Goal: Task Accomplishment & Management: Manage account settings

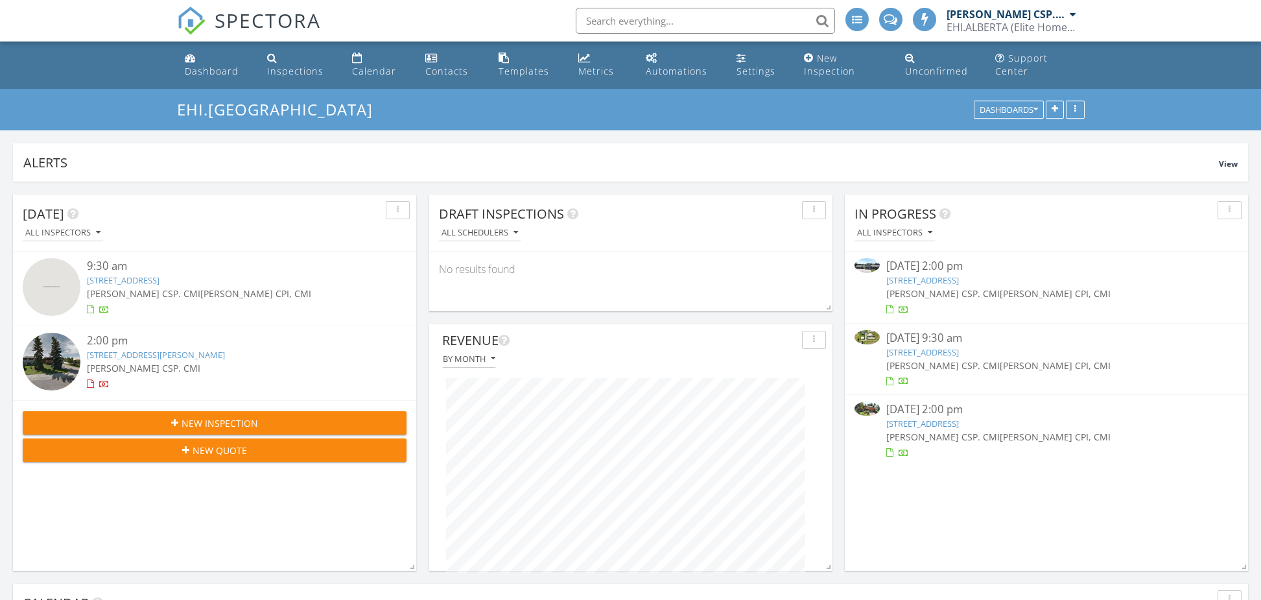
scroll to position [6, 6]
click at [291, 68] on div "Inspections" at bounding box center [295, 71] width 56 height 12
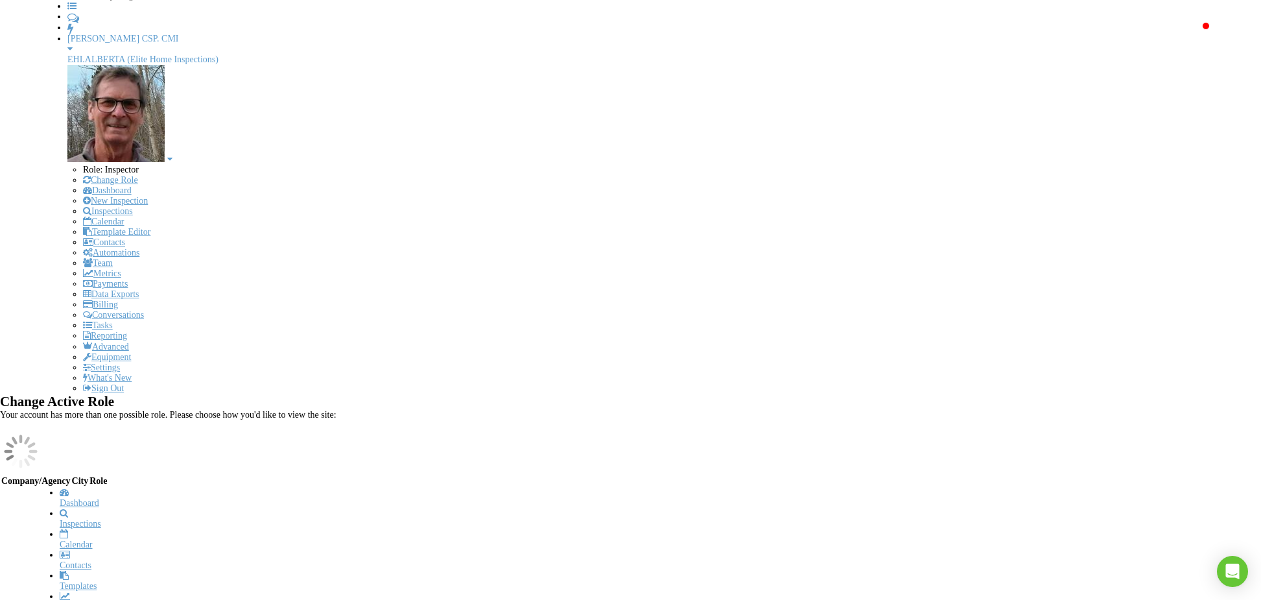
scroll to position [117, 0]
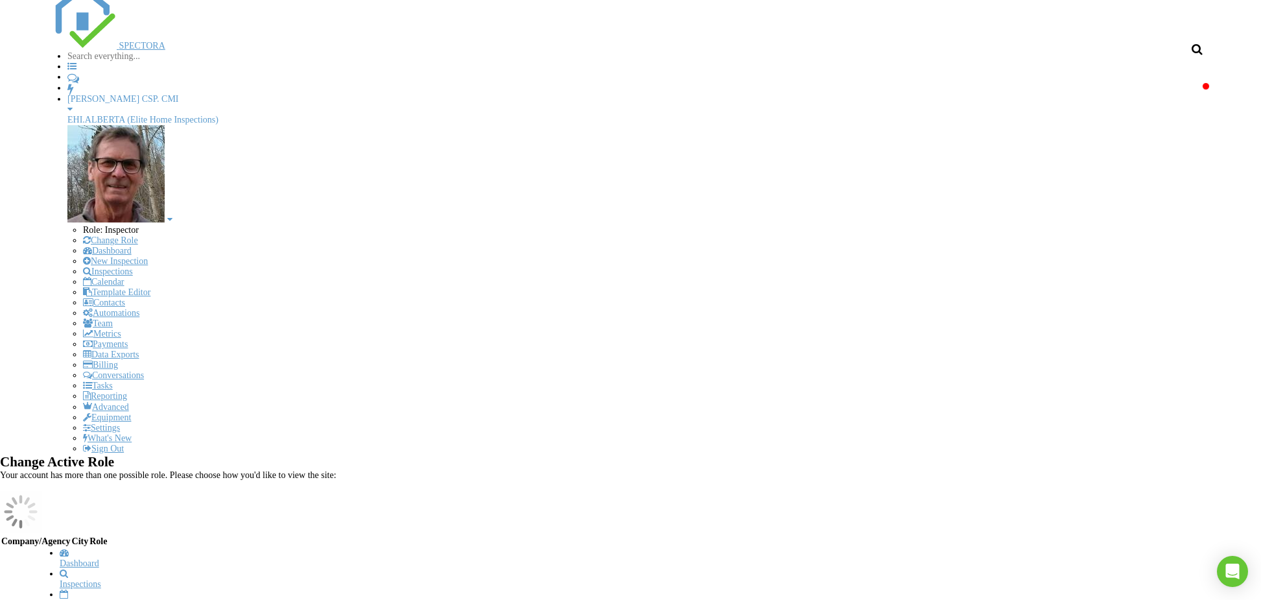
scroll to position [27, 0]
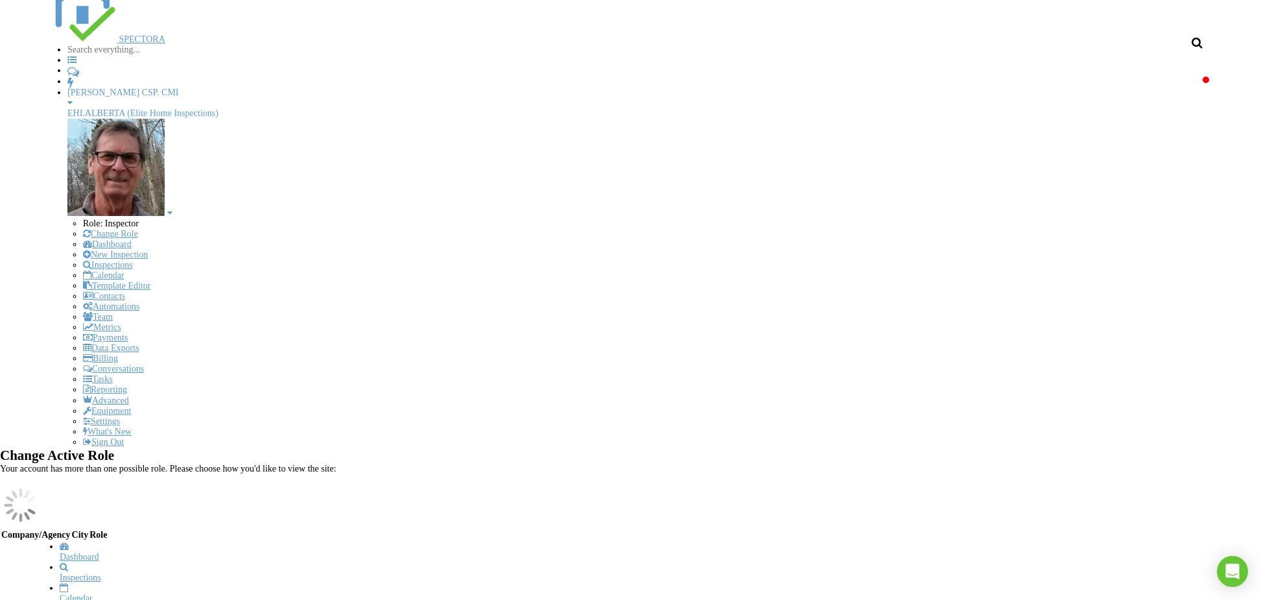
scroll to position [65, 0]
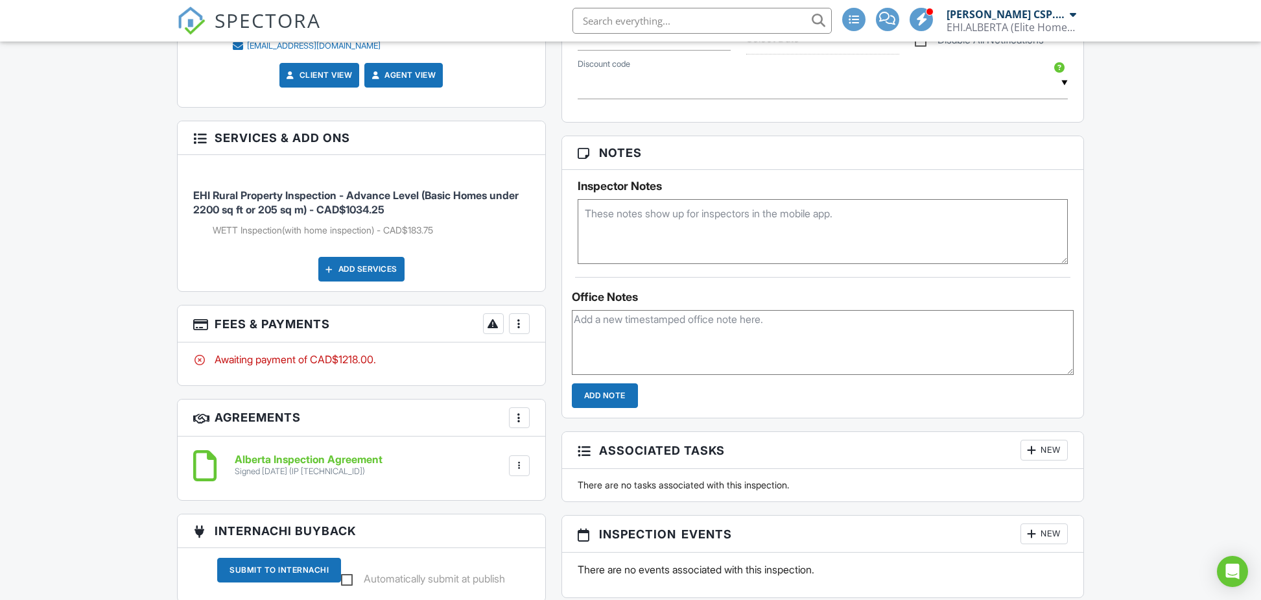
scroll to position [780, 0]
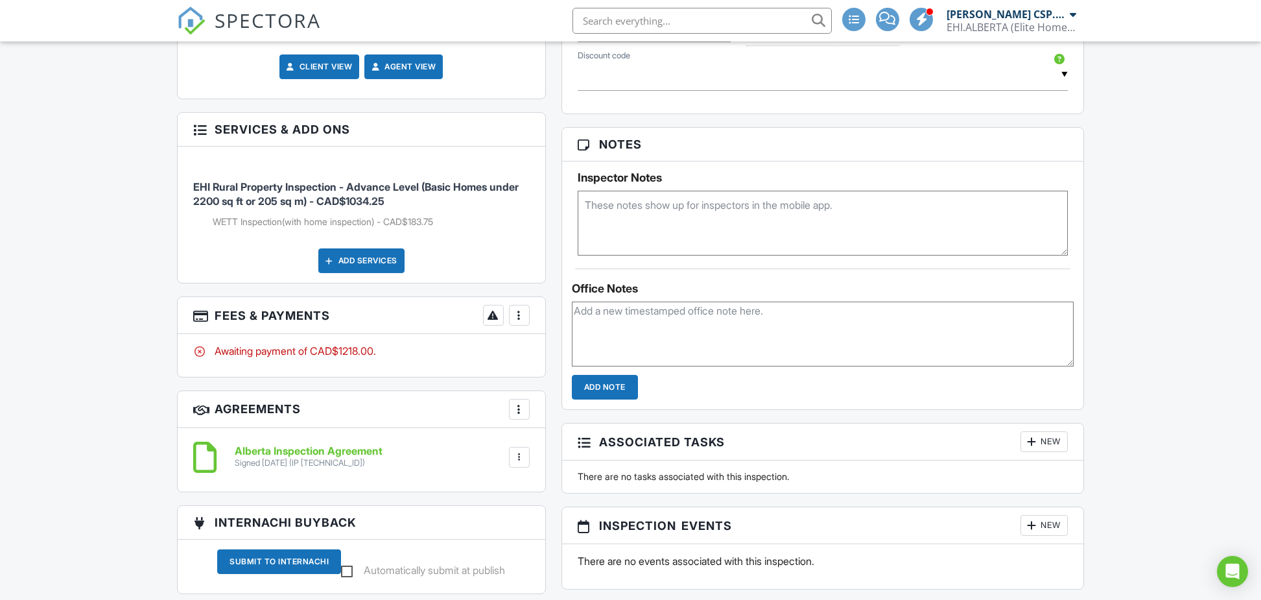
click at [517, 315] on div at bounding box center [519, 315] width 13 height 13
click at [574, 453] on div "Paid In Full" at bounding box center [583, 452] width 125 height 16
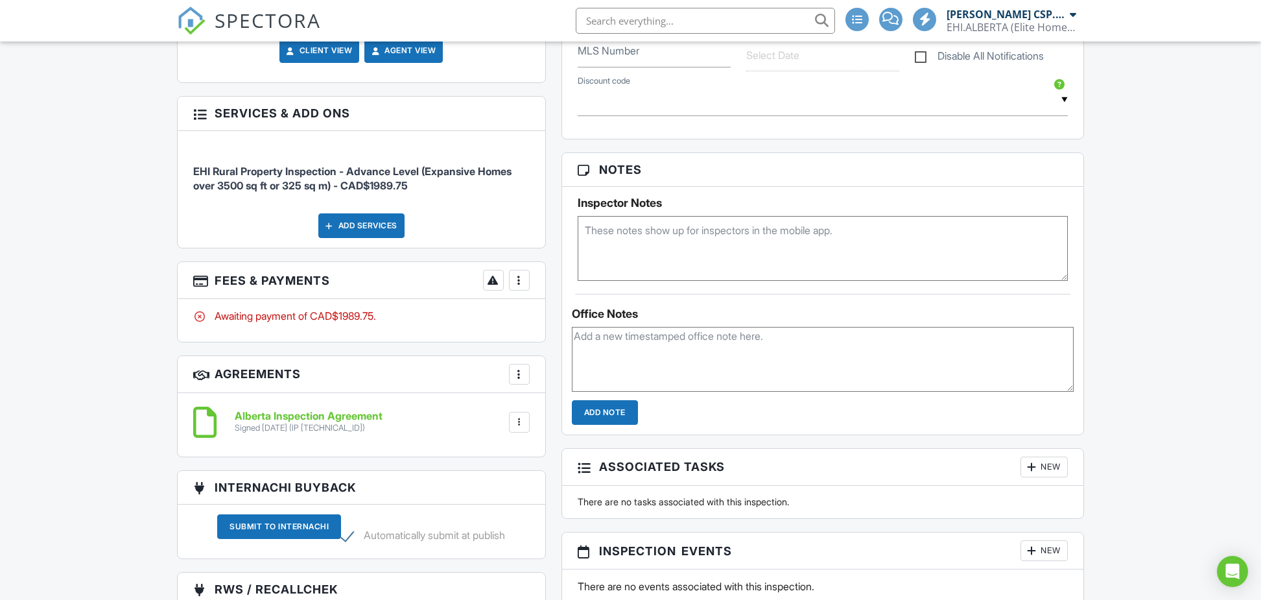
scroll to position [769, 0]
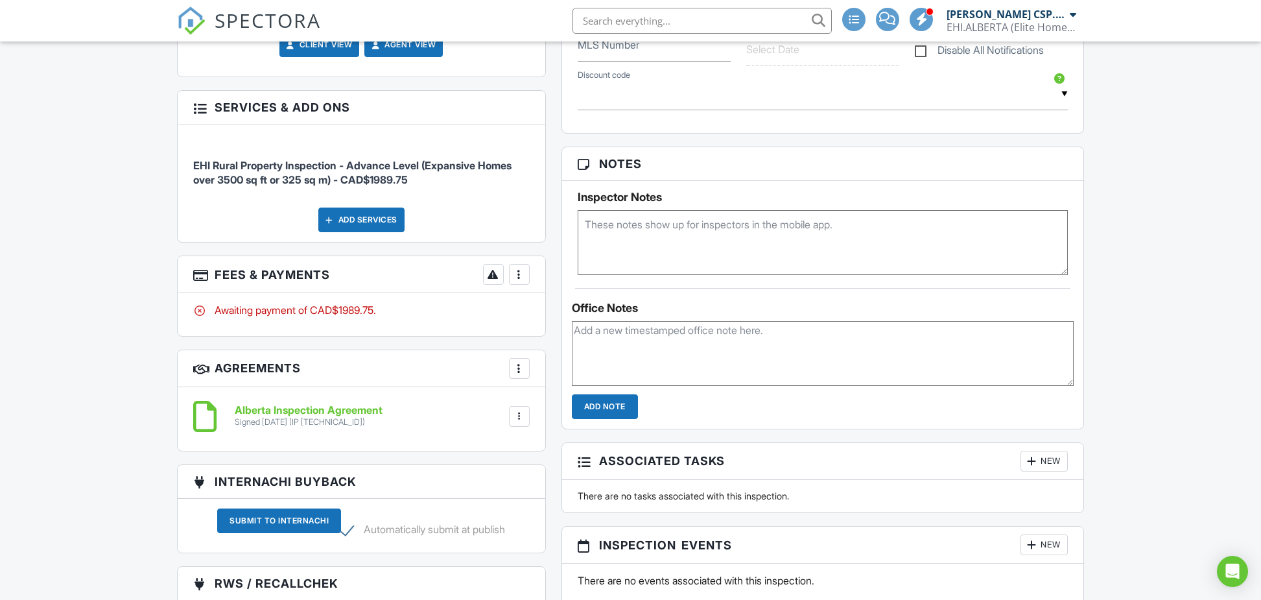
click at [518, 268] on div at bounding box center [519, 274] width 13 height 13
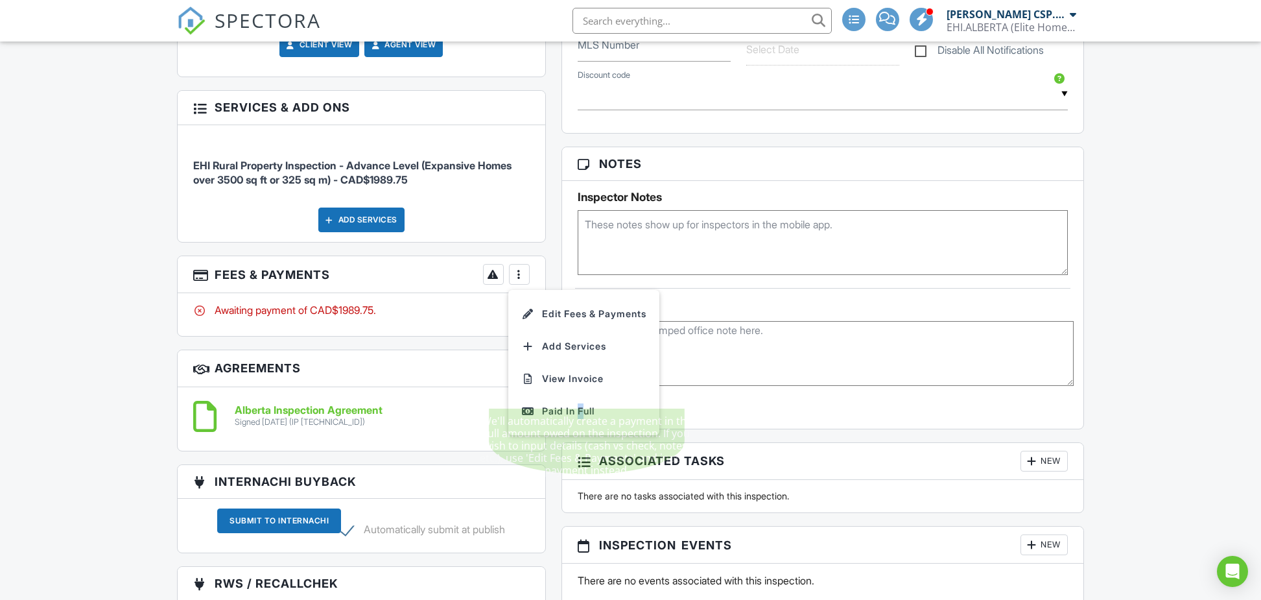
click at [579, 403] on div "Paid In Full" at bounding box center [583, 411] width 125 height 16
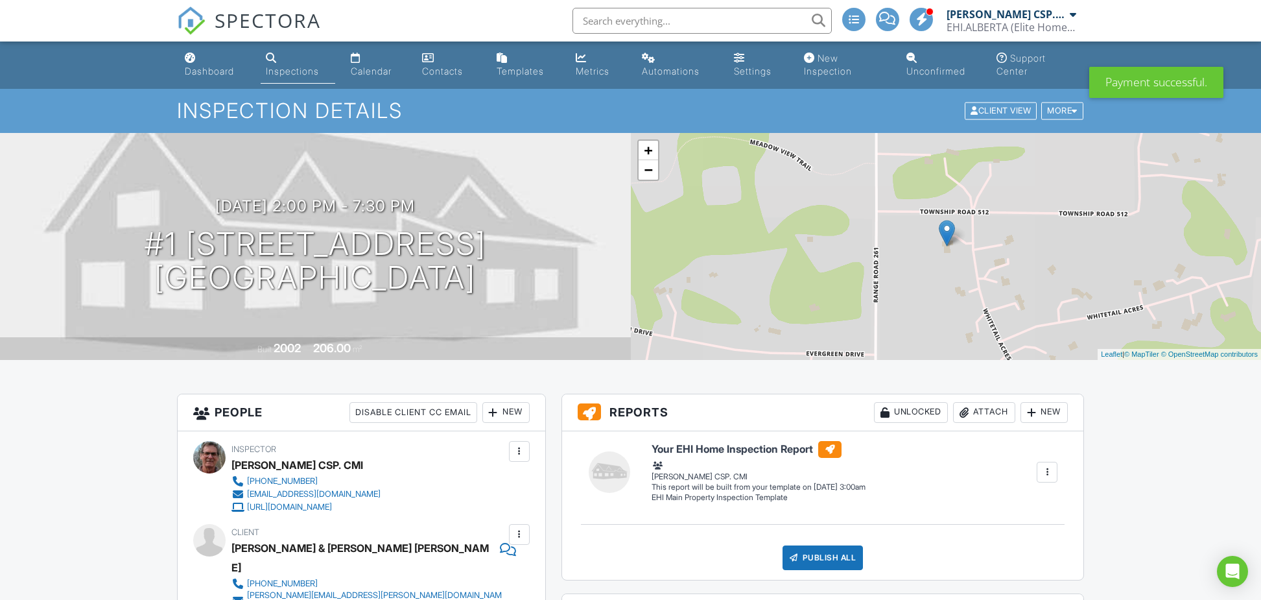
click at [281, 73] on div "Inspections" at bounding box center [292, 70] width 53 height 11
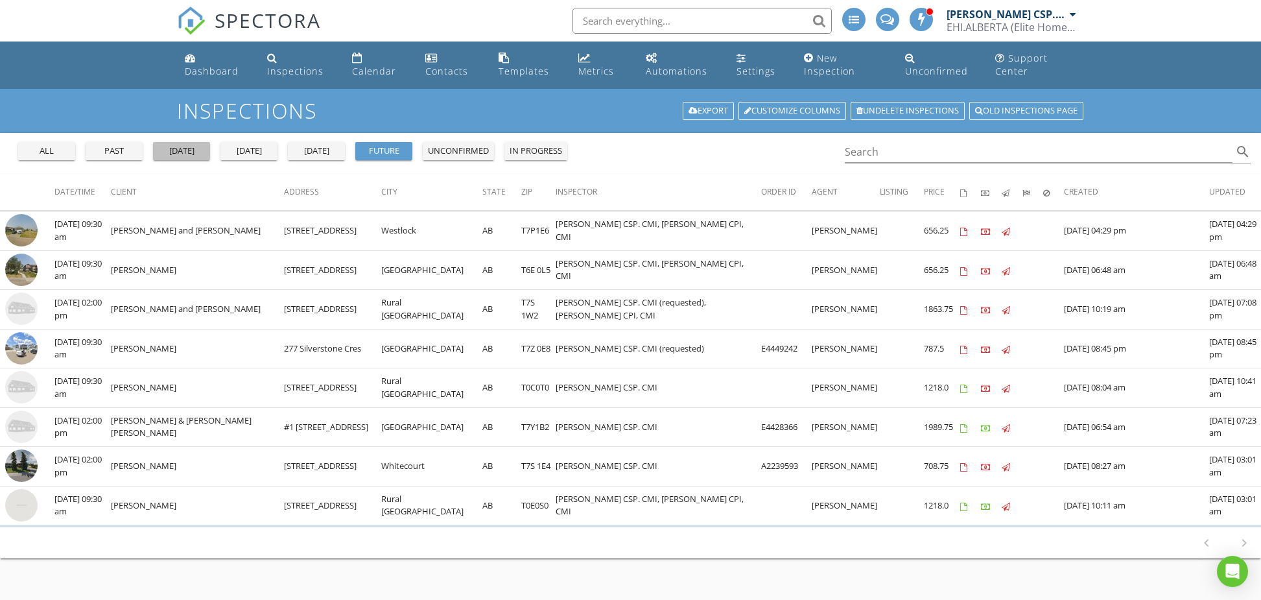
click at [179, 147] on div "yesterday" at bounding box center [181, 151] width 47 height 13
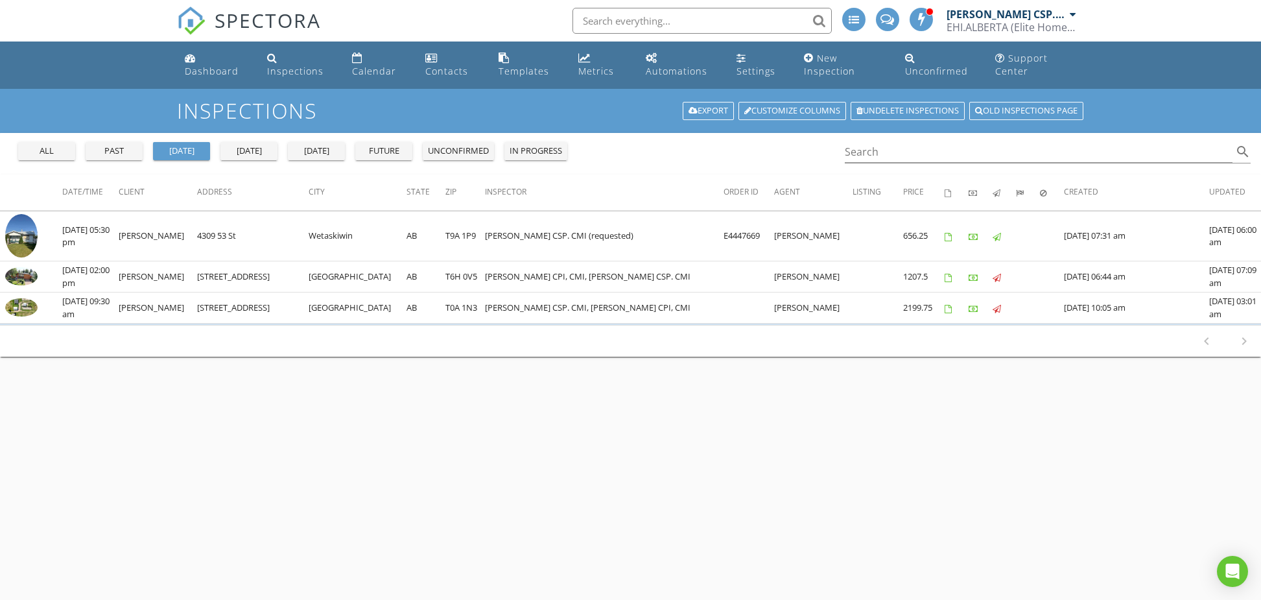
click at [114, 154] on div "past" at bounding box center [114, 151] width 47 height 13
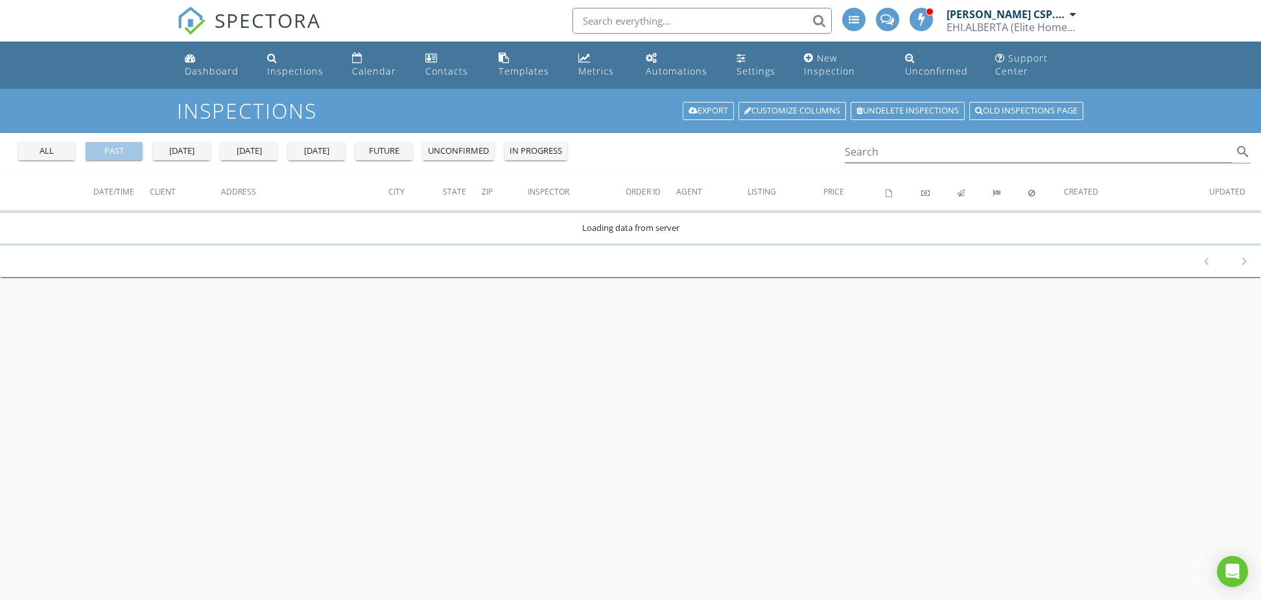
click at [114, 154] on div "past" at bounding box center [114, 151] width 47 height 13
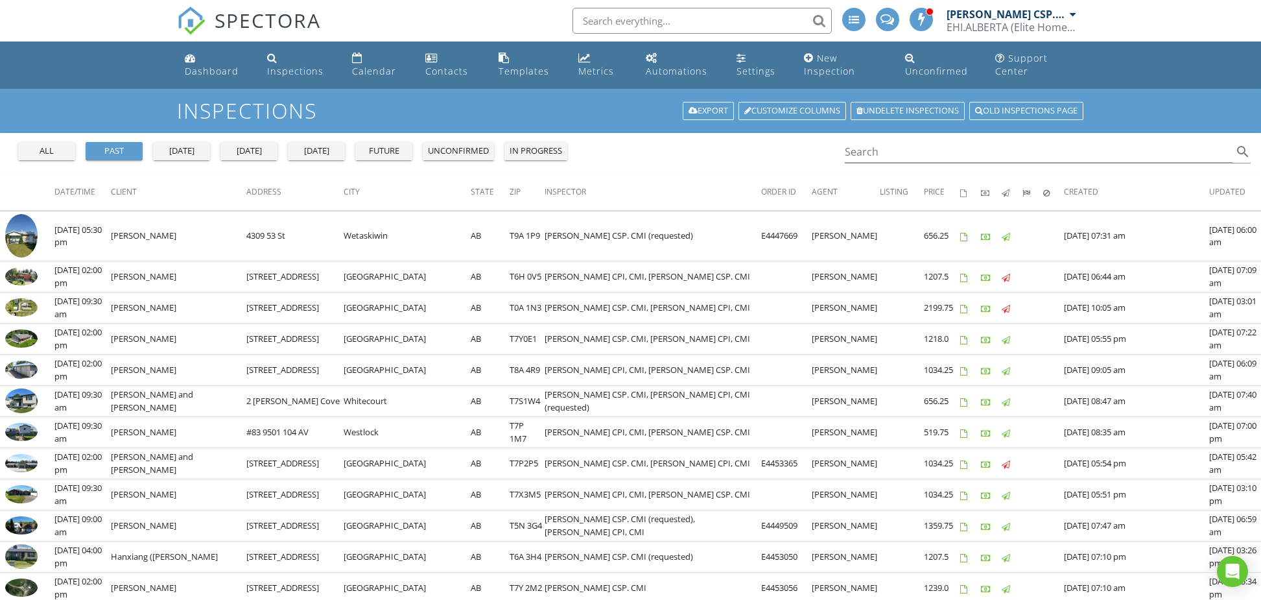
click at [615, 14] on input "text" at bounding box center [702, 21] width 259 height 26
click at [816, 18] on input "strong" at bounding box center [702, 21] width 259 height 26
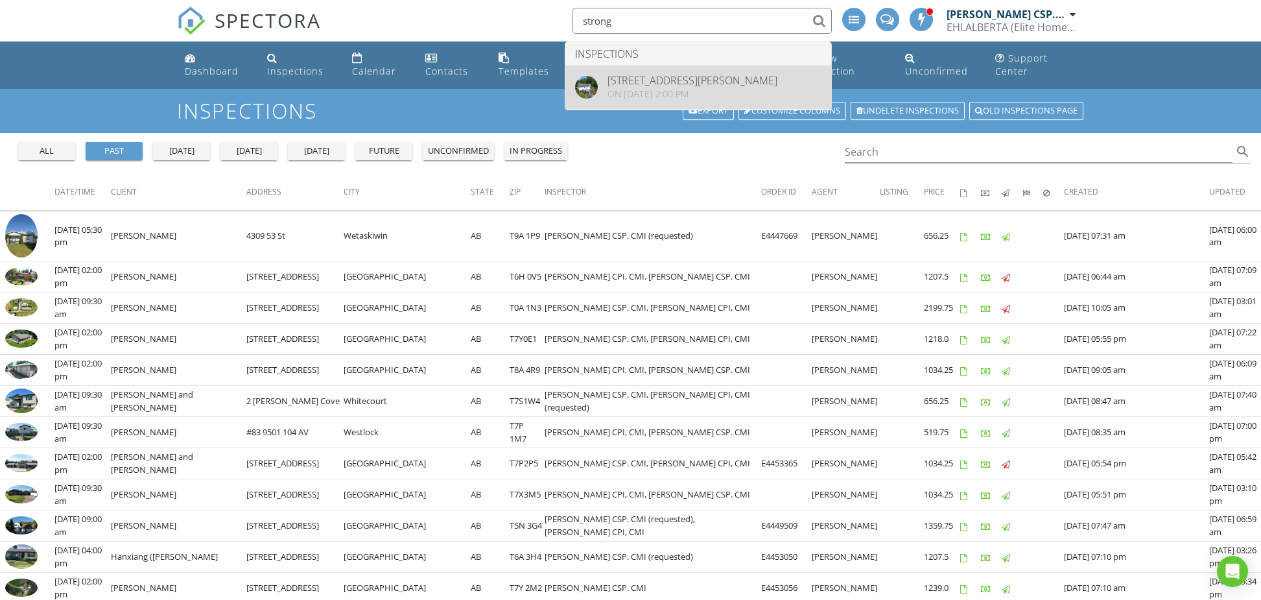
type input "strong"
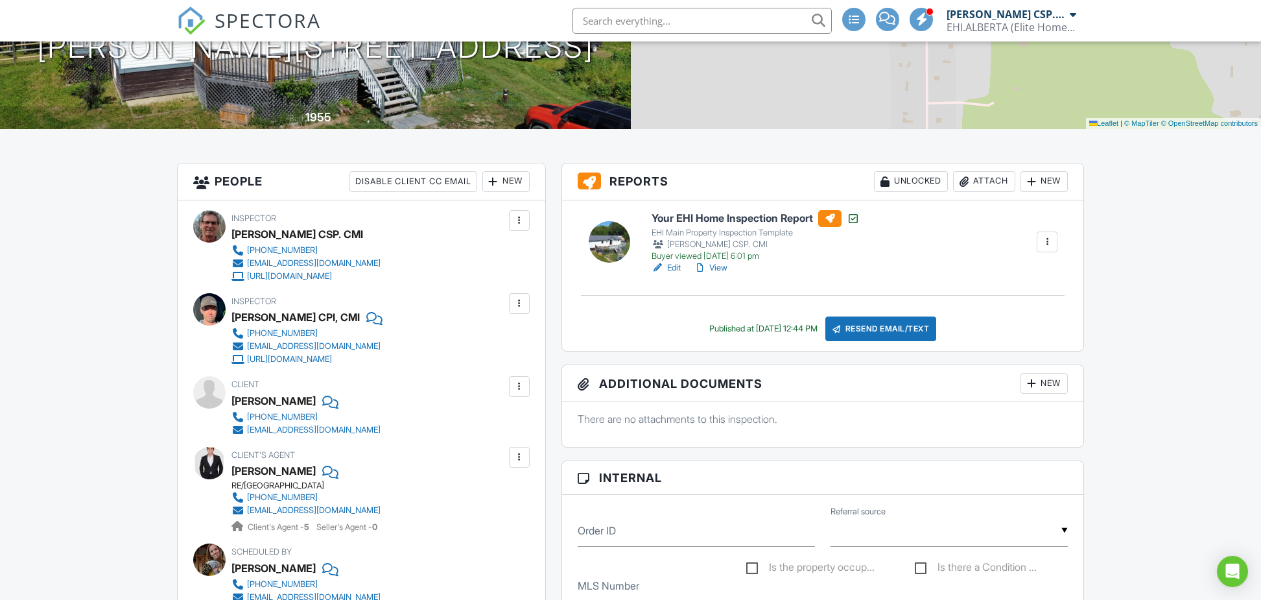
scroll to position [110, 0]
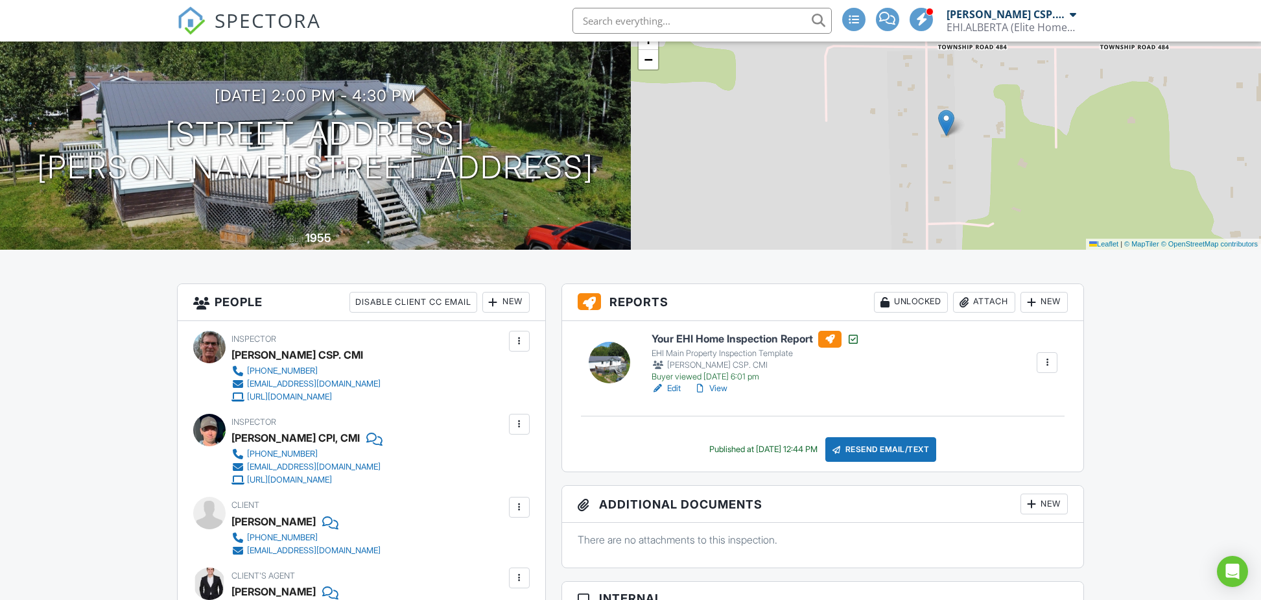
click at [716, 390] on link "View" at bounding box center [711, 388] width 34 height 13
